Goal: Navigation & Orientation: Find specific page/section

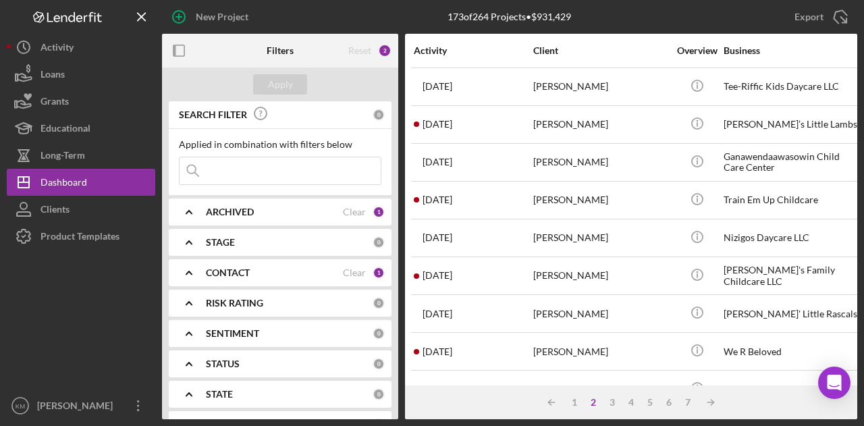
scroll to position [231, 0]
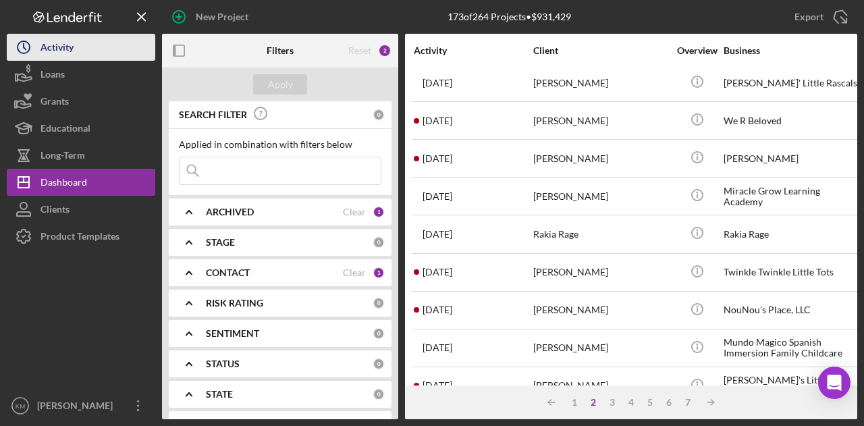
drag, startPoint x: 0, startPoint y: 0, endPoint x: 88, endPoint y: 44, distance: 98.1
click at [88, 44] on button "Icon/History Activity" at bounding box center [81, 47] width 148 height 27
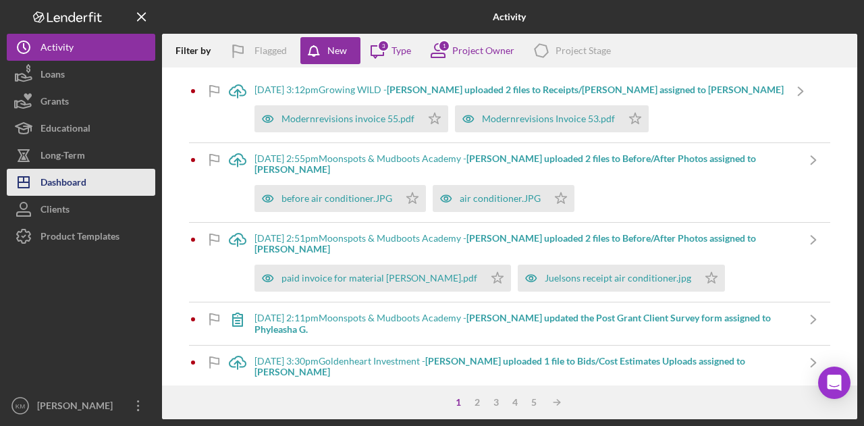
click at [54, 187] on div "Dashboard" at bounding box center [63, 184] width 46 height 30
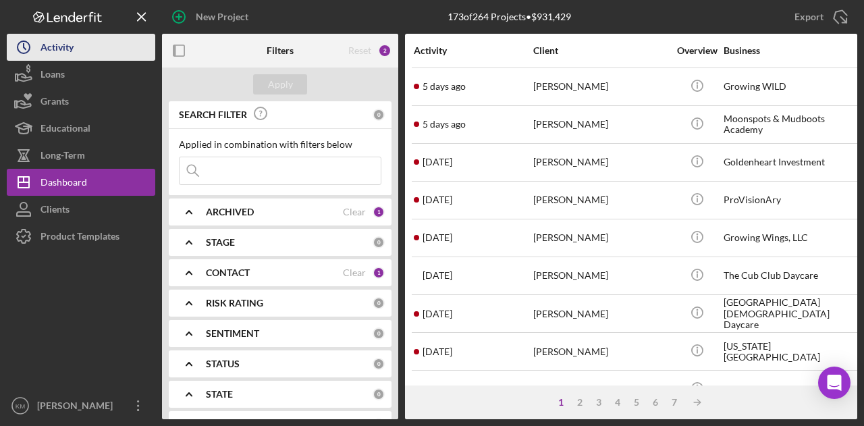
click at [73, 45] on div "Activity" at bounding box center [56, 49] width 33 height 30
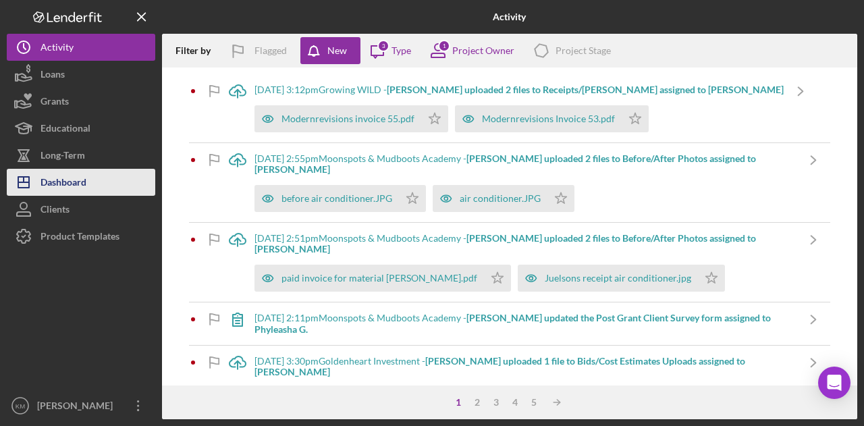
click at [115, 174] on button "Icon/Dashboard Dashboard" at bounding box center [81, 182] width 148 height 27
